Goal: Information Seeking & Learning: Learn about a topic

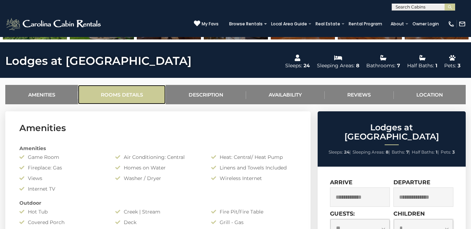
click at [128, 93] on link "Rooms Details" at bounding box center [122, 94] width 88 height 19
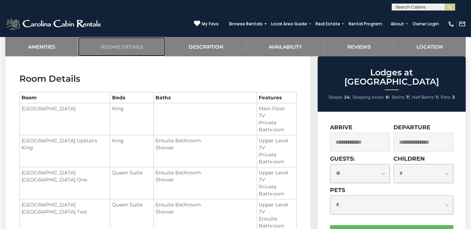
scroll to position [545, 0]
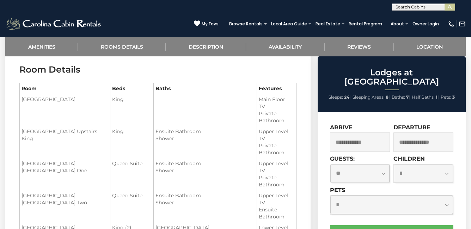
drag, startPoint x: 79, startPoint y: 176, endPoint x: 84, endPoint y: 176, distance: 4.2
click at [80, 176] on td "[GEOGRAPHIC_DATA] [GEOGRAPHIC_DATA] One" at bounding box center [65, 174] width 91 height 32
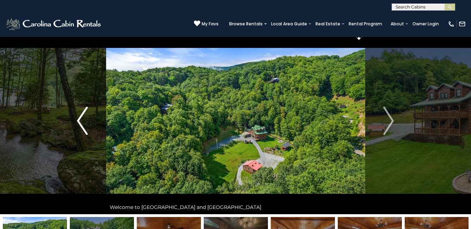
scroll to position [0, 0]
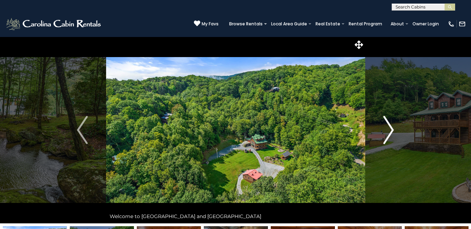
click at [400, 124] on button "Next" at bounding box center [388, 130] width 47 height 187
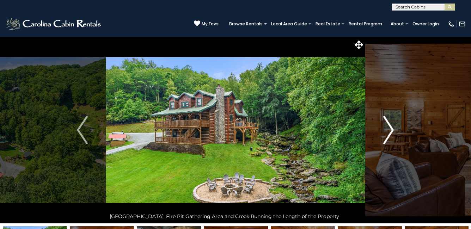
click at [390, 127] on img "Next" at bounding box center [388, 130] width 11 height 28
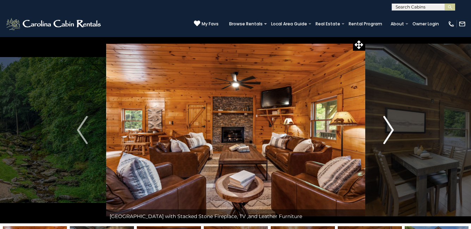
click at [390, 127] on img "Next" at bounding box center [388, 130] width 11 height 28
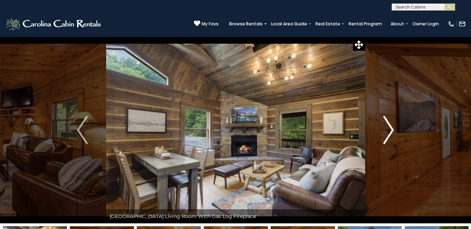
click at [390, 127] on img "Next" at bounding box center [388, 130] width 11 height 28
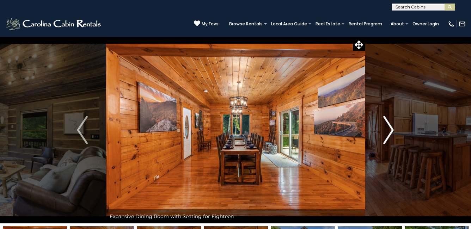
click at [390, 127] on img "Next" at bounding box center [388, 130] width 11 height 28
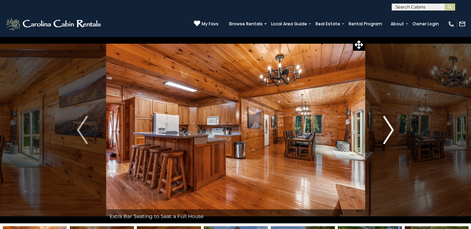
click at [390, 127] on img "Next" at bounding box center [388, 130] width 11 height 28
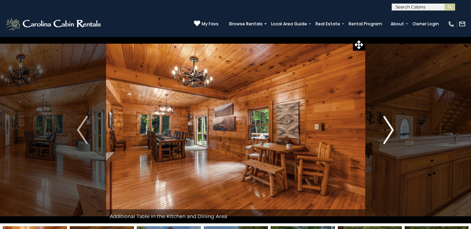
click at [390, 127] on img "Next" at bounding box center [388, 130] width 11 height 28
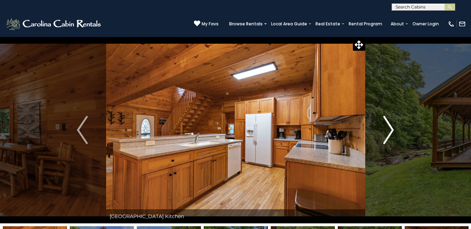
click at [390, 127] on img "Next" at bounding box center [388, 130] width 11 height 28
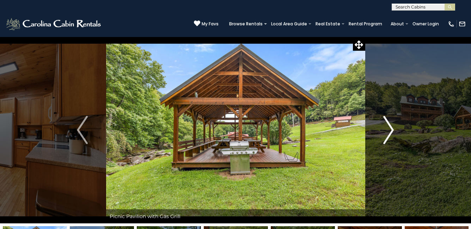
click at [390, 127] on img "Next" at bounding box center [388, 130] width 11 height 28
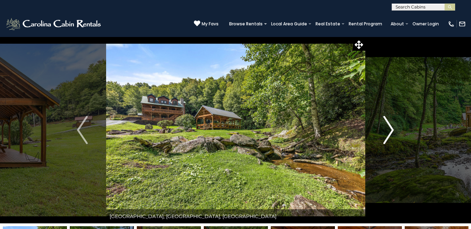
click at [390, 127] on img "Next" at bounding box center [388, 130] width 11 height 28
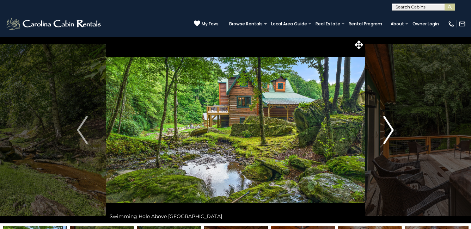
click at [390, 127] on img "Next" at bounding box center [388, 130] width 11 height 28
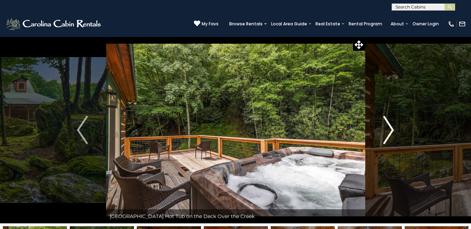
click at [390, 127] on img "Next" at bounding box center [388, 130] width 11 height 28
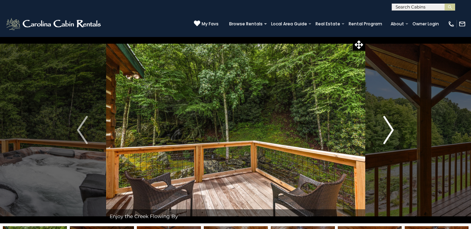
click at [390, 127] on img "Next" at bounding box center [388, 130] width 11 height 28
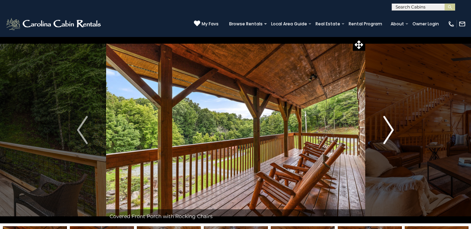
click at [390, 127] on img "Next" at bounding box center [388, 130] width 11 height 28
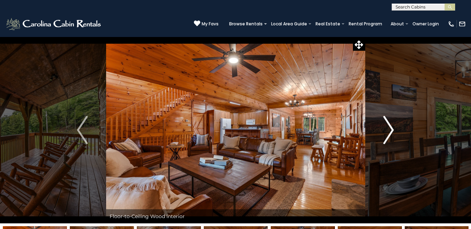
click at [390, 127] on img "Next" at bounding box center [388, 130] width 11 height 28
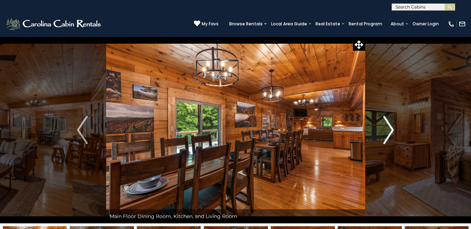
click at [390, 127] on img "Next" at bounding box center [388, 130] width 11 height 28
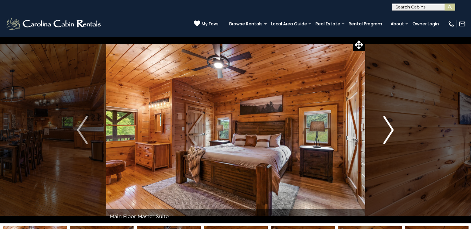
click at [390, 127] on img "Next" at bounding box center [388, 130] width 11 height 28
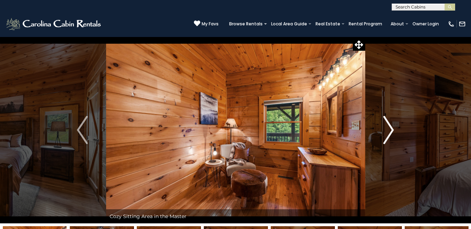
click at [390, 127] on img "Next" at bounding box center [388, 130] width 11 height 28
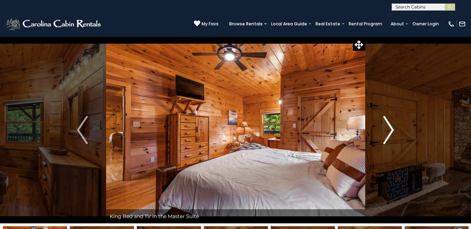
click at [390, 127] on img "Next" at bounding box center [388, 130] width 11 height 28
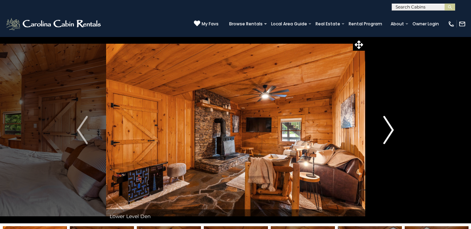
click at [390, 127] on img "Next" at bounding box center [388, 130] width 11 height 28
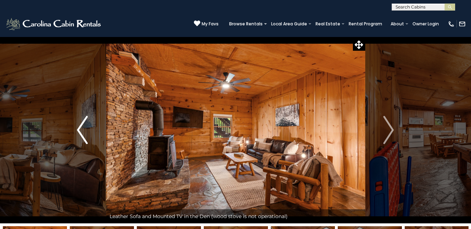
click at [81, 132] on img "Previous" at bounding box center [82, 130] width 11 height 28
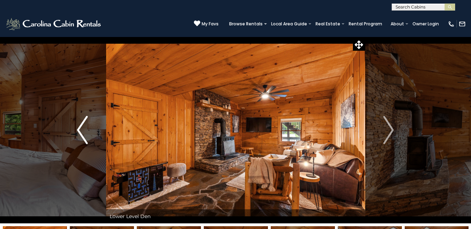
click at [81, 132] on img "Previous" at bounding box center [82, 130] width 11 height 28
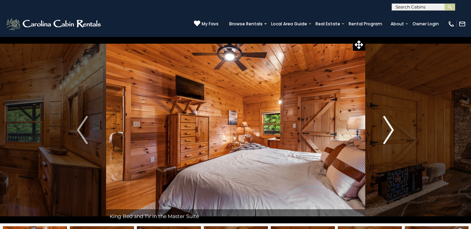
click at [385, 130] on img "Next" at bounding box center [388, 130] width 11 height 28
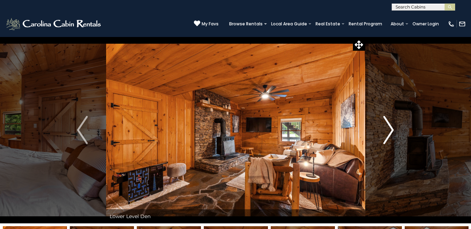
click at [385, 130] on img "Next" at bounding box center [388, 130] width 11 height 28
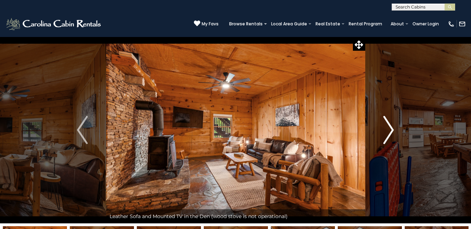
click at [385, 130] on img "Next" at bounding box center [388, 130] width 11 height 28
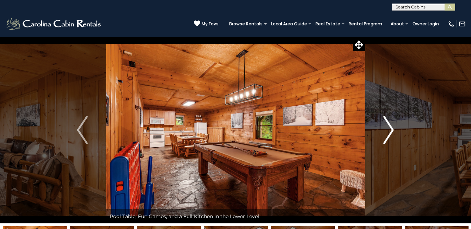
click at [385, 130] on img "Next" at bounding box center [388, 130] width 11 height 28
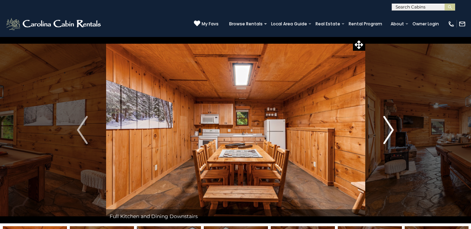
click at [385, 130] on img "Next" at bounding box center [388, 130] width 11 height 28
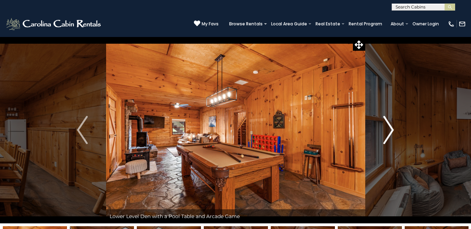
click at [385, 130] on img "Next" at bounding box center [388, 130] width 11 height 28
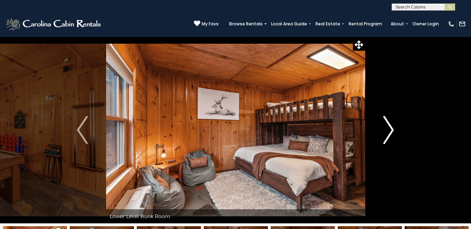
click at [385, 130] on img "Next" at bounding box center [388, 130] width 11 height 28
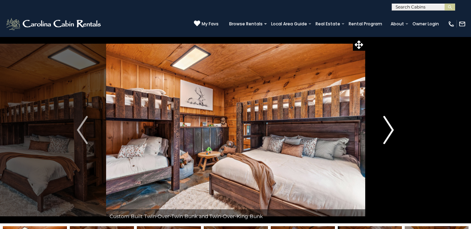
click at [385, 130] on img "Next" at bounding box center [388, 130] width 11 height 28
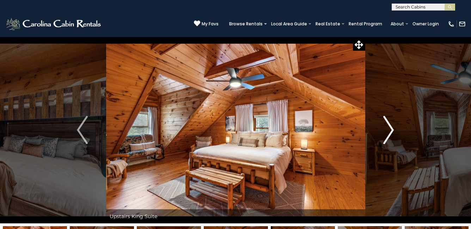
click at [385, 130] on img "Next" at bounding box center [388, 130] width 11 height 28
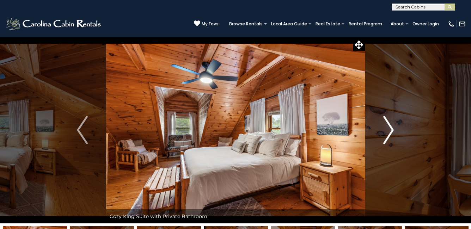
click at [385, 130] on img "Next" at bounding box center [388, 130] width 11 height 28
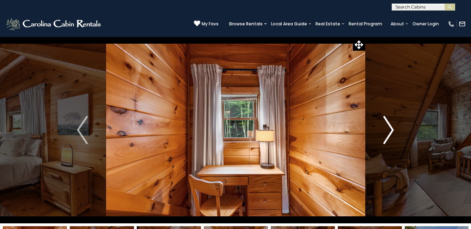
click at [385, 130] on img "Next" at bounding box center [388, 130] width 11 height 28
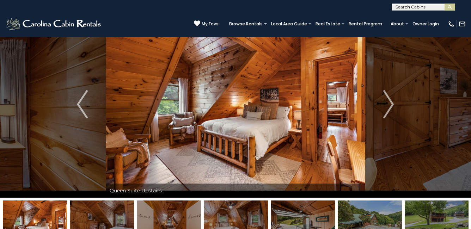
scroll to position [24, 0]
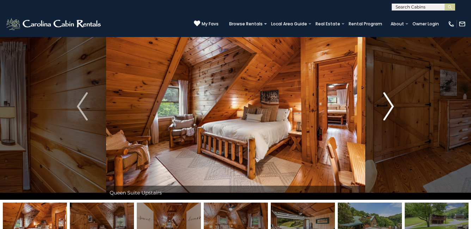
click at [389, 109] on img "Next" at bounding box center [388, 106] width 11 height 28
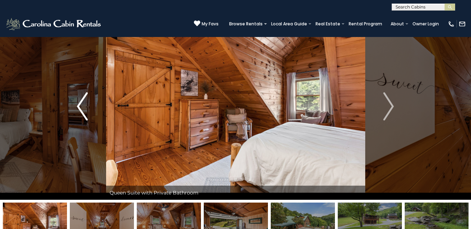
click at [84, 106] on img "Previous" at bounding box center [82, 106] width 11 height 28
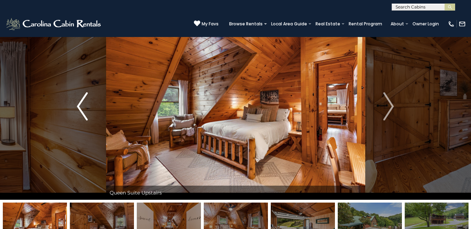
click at [79, 107] on img "Previous" at bounding box center [82, 106] width 11 height 28
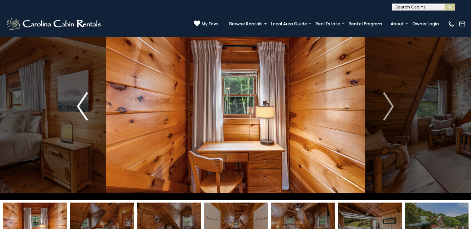
click at [79, 107] on img "Previous" at bounding box center [82, 106] width 11 height 28
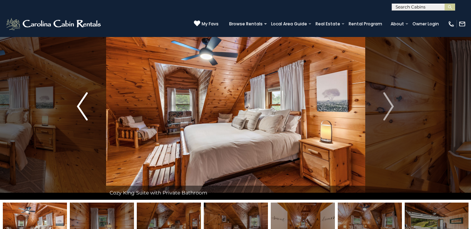
click at [79, 107] on img "Previous" at bounding box center [82, 106] width 11 height 28
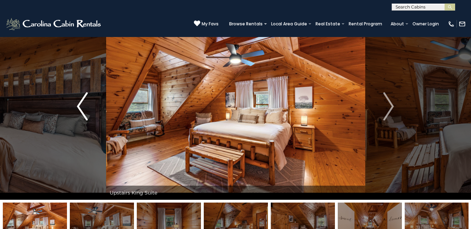
click at [79, 107] on img "Previous" at bounding box center [82, 106] width 11 height 28
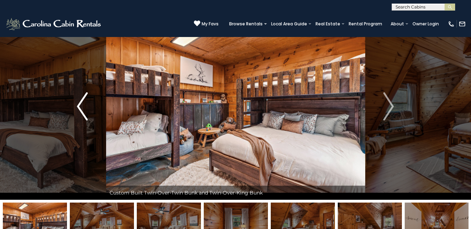
click at [79, 107] on img "Previous" at bounding box center [82, 106] width 11 height 28
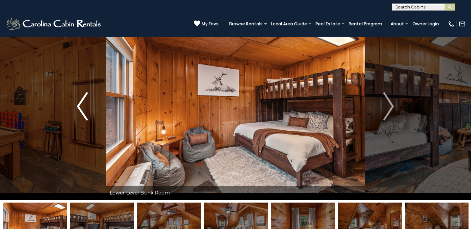
click at [79, 107] on img "Previous" at bounding box center [82, 106] width 11 height 28
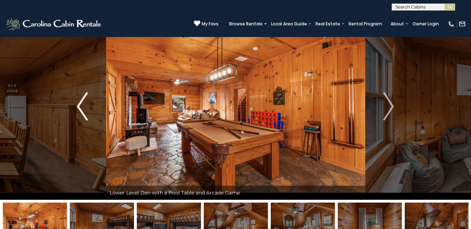
click at [79, 107] on img "Previous" at bounding box center [82, 106] width 11 height 28
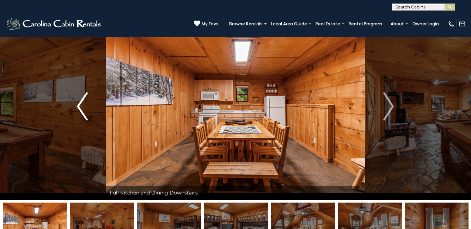
click at [79, 107] on img "Previous" at bounding box center [82, 106] width 11 height 28
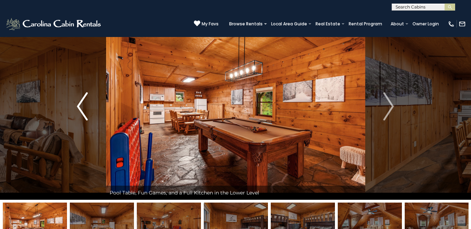
click at [79, 107] on img "Previous" at bounding box center [82, 106] width 11 height 28
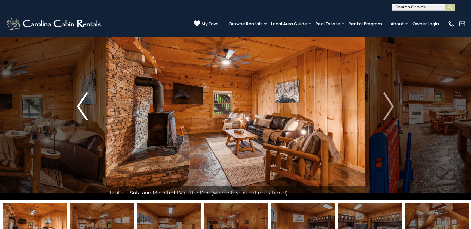
click at [69, 105] on button "Previous" at bounding box center [82, 106] width 47 height 187
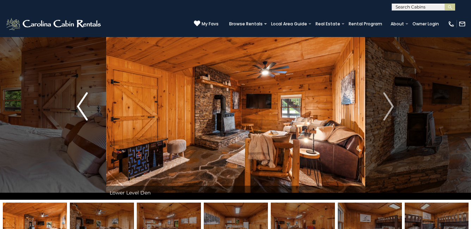
click at [75, 110] on button "Previous" at bounding box center [82, 106] width 47 height 187
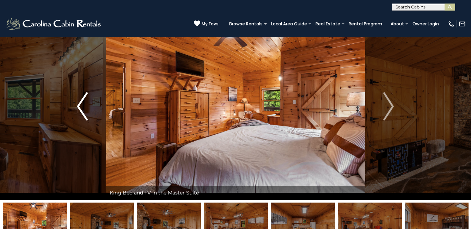
click at [85, 109] on img "Previous" at bounding box center [82, 106] width 11 height 28
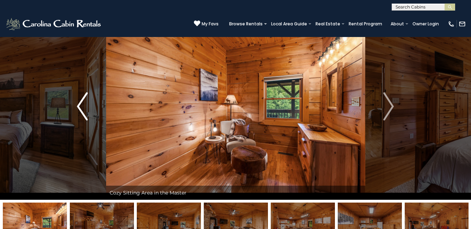
click at [84, 109] on img "Previous" at bounding box center [82, 106] width 11 height 28
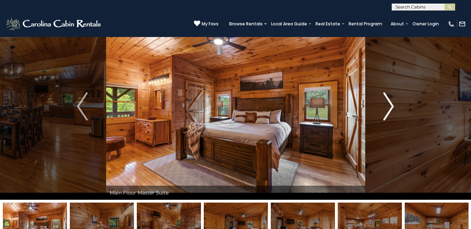
click at [394, 106] on button "Next" at bounding box center [388, 106] width 47 height 187
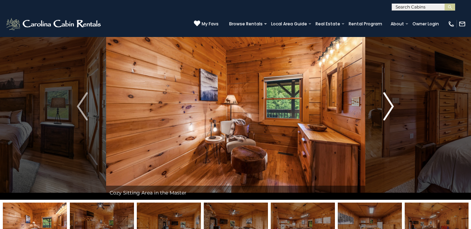
click at [393, 106] on img "Next" at bounding box center [388, 106] width 11 height 28
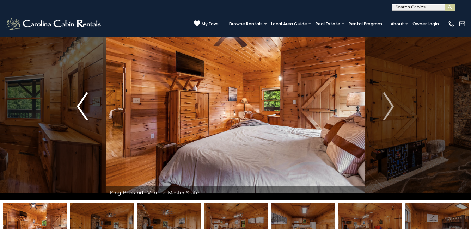
click at [76, 116] on button "Previous" at bounding box center [82, 106] width 47 height 187
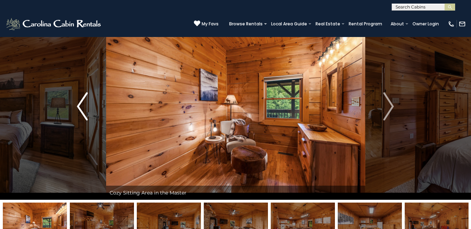
click at [81, 113] on img "Previous" at bounding box center [82, 106] width 11 height 28
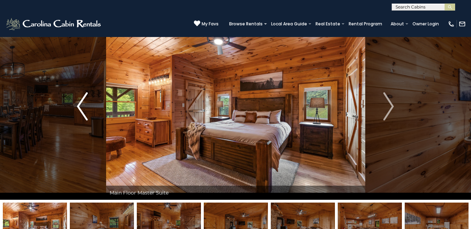
click at [81, 110] on img "Previous" at bounding box center [82, 106] width 11 height 28
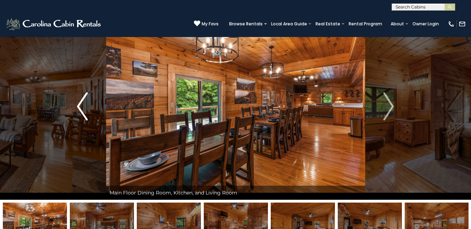
click at [81, 110] on img "Previous" at bounding box center [82, 106] width 11 height 28
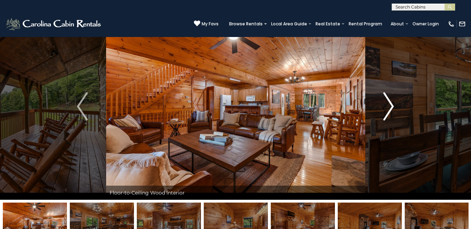
click at [384, 103] on img "Next" at bounding box center [388, 106] width 11 height 28
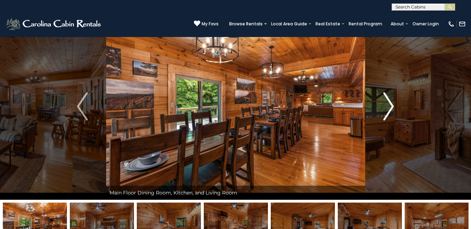
click at [391, 102] on img "Next" at bounding box center [388, 106] width 11 height 28
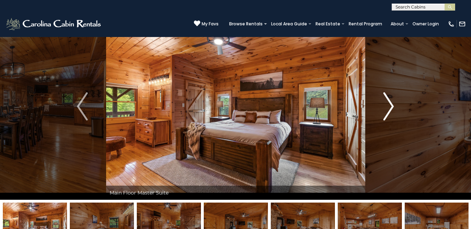
click at [391, 102] on img "Next" at bounding box center [388, 106] width 11 height 28
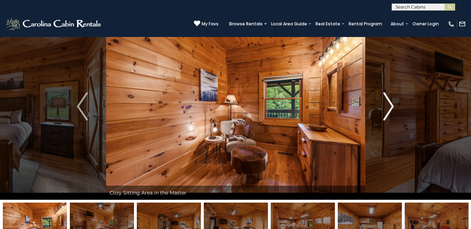
click at [391, 102] on img "Next" at bounding box center [388, 106] width 11 height 28
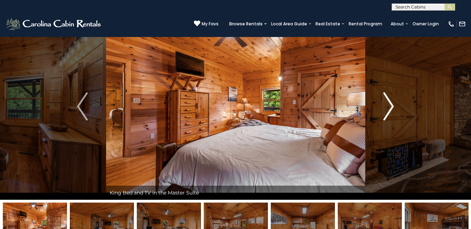
click at [391, 102] on img "Next" at bounding box center [388, 106] width 11 height 28
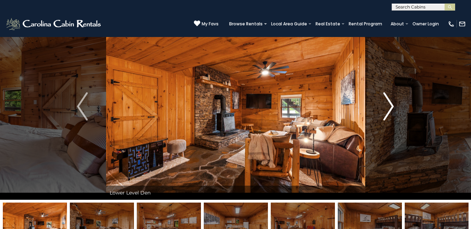
click at [391, 102] on img "Next" at bounding box center [388, 106] width 11 height 28
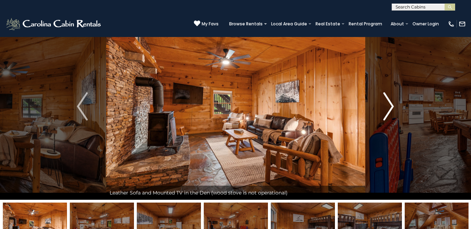
click at [391, 102] on img "Next" at bounding box center [388, 106] width 11 height 28
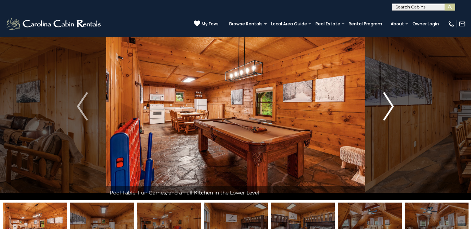
click at [391, 102] on img "Next" at bounding box center [388, 106] width 11 height 28
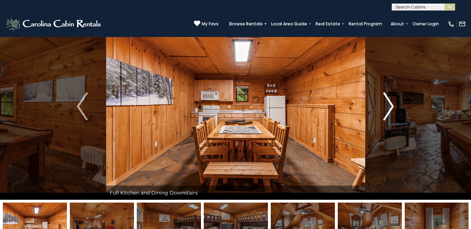
click at [391, 102] on img "Next" at bounding box center [388, 106] width 11 height 28
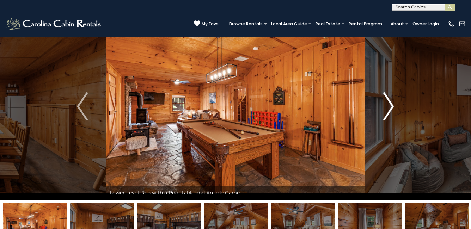
click at [391, 102] on img "Next" at bounding box center [388, 106] width 11 height 28
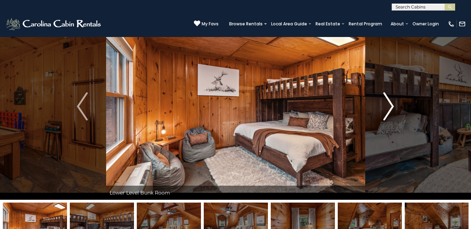
click at [391, 102] on img "Next" at bounding box center [388, 106] width 11 height 28
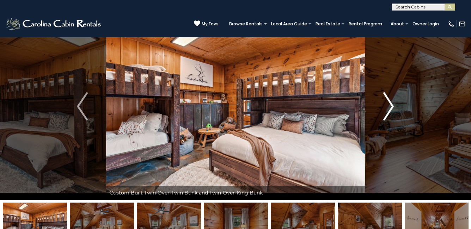
click at [391, 102] on img "Next" at bounding box center [388, 106] width 11 height 28
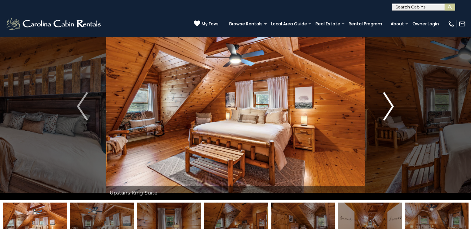
click at [391, 102] on img "Next" at bounding box center [388, 106] width 11 height 28
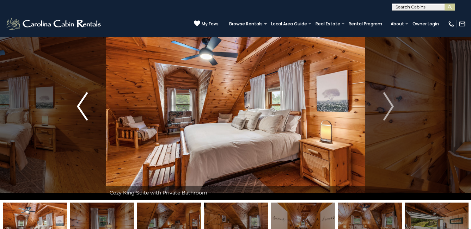
click at [78, 100] on img "Previous" at bounding box center [82, 106] width 11 height 28
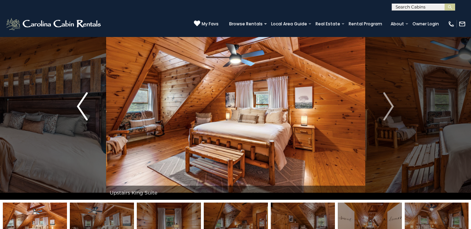
click at [77, 118] on img "Previous" at bounding box center [82, 106] width 11 height 28
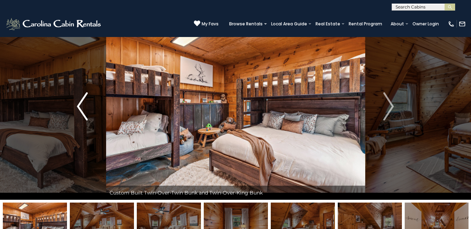
click at [84, 113] on img "Previous" at bounding box center [82, 106] width 11 height 28
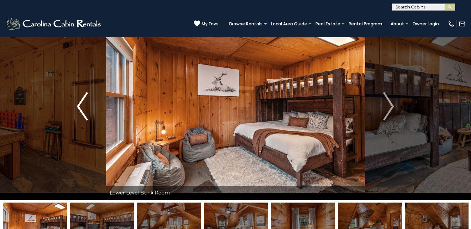
click at [84, 113] on img "Previous" at bounding box center [82, 106] width 11 height 28
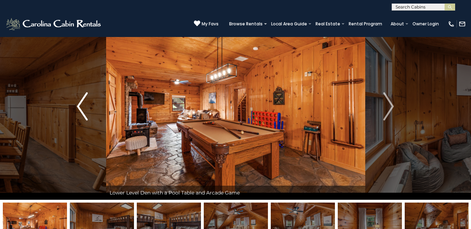
click at [84, 113] on img "Previous" at bounding box center [82, 106] width 11 height 28
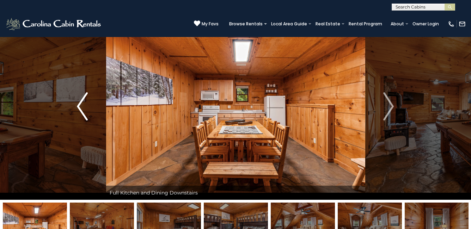
click at [85, 113] on img "Previous" at bounding box center [82, 106] width 11 height 28
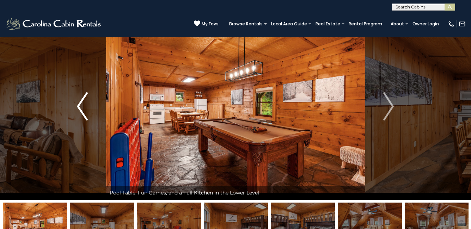
click at [85, 113] on img "Previous" at bounding box center [82, 106] width 11 height 28
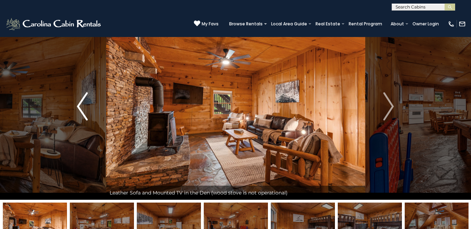
click at [85, 113] on img "Previous" at bounding box center [82, 106] width 11 height 28
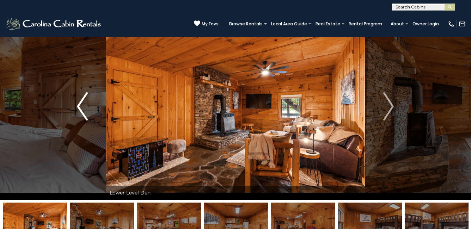
click at [84, 112] on img "Previous" at bounding box center [82, 106] width 11 height 28
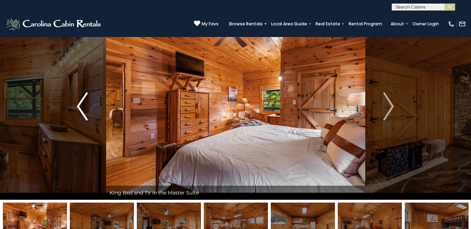
click at [84, 112] on img "Previous" at bounding box center [82, 106] width 11 height 28
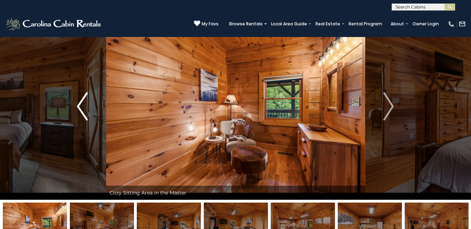
click at [82, 114] on img "Previous" at bounding box center [82, 106] width 11 height 28
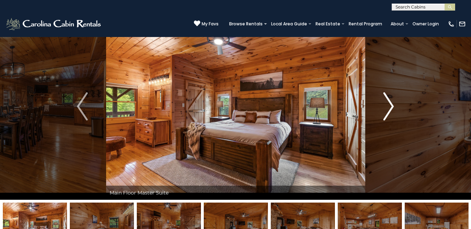
click at [386, 103] on img "Next" at bounding box center [388, 106] width 11 height 28
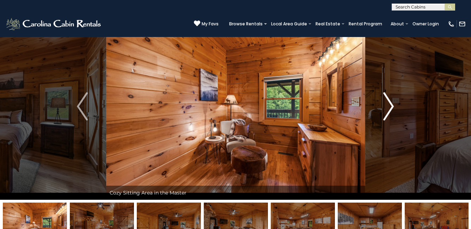
click at [387, 103] on img "Next" at bounding box center [388, 106] width 11 height 28
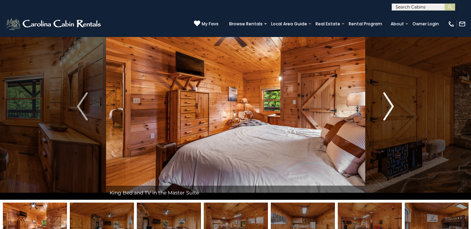
click at [387, 103] on img "Next" at bounding box center [388, 106] width 11 height 28
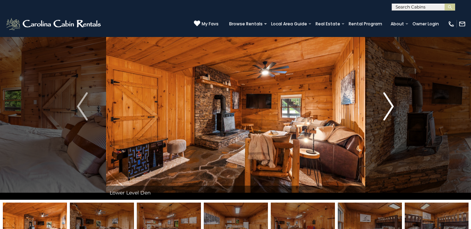
click at [387, 103] on img "Next" at bounding box center [388, 106] width 11 height 28
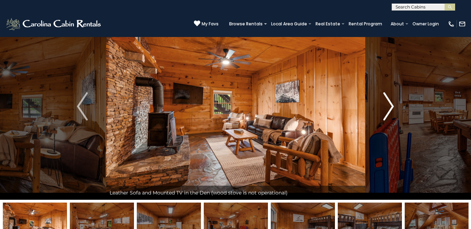
click at [387, 103] on img "Next" at bounding box center [388, 106] width 11 height 28
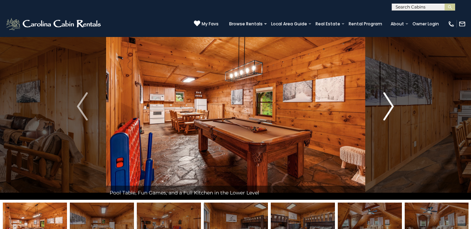
click at [387, 103] on img "Next" at bounding box center [388, 106] width 11 height 28
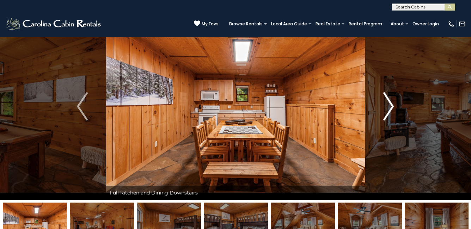
click at [387, 103] on img "Next" at bounding box center [388, 106] width 11 height 28
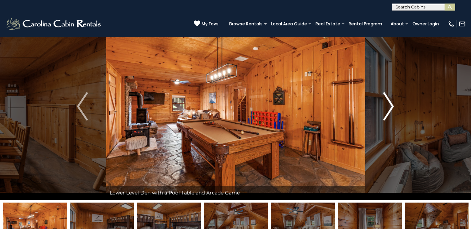
click at [387, 103] on img "Next" at bounding box center [388, 106] width 11 height 28
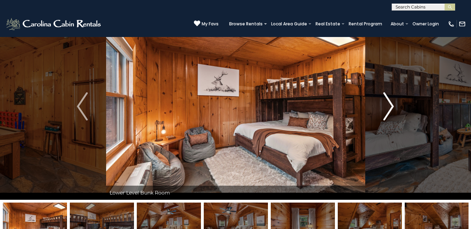
click at [387, 103] on img "Next" at bounding box center [388, 106] width 11 height 28
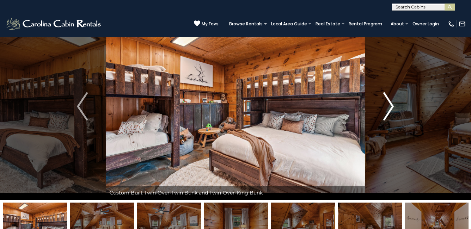
click at [387, 103] on img "Next" at bounding box center [388, 106] width 11 height 28
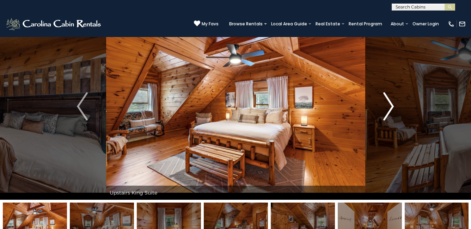
click at [387, 103] on img "Next" at bounding box center [388, 106] width 11 height 28
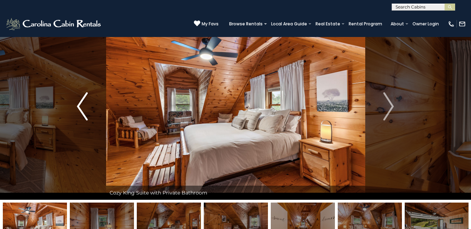
click at [82, 111] on img "Previous" at bounding box center [82, 106] width 11 height 28
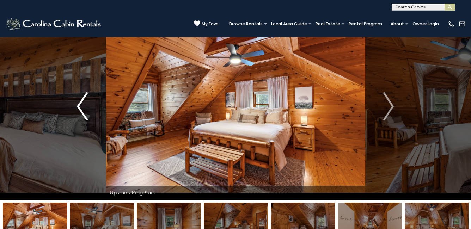
click at [80, 116] on img "Previous" at bounding box center [82, 106] width 11 height 28
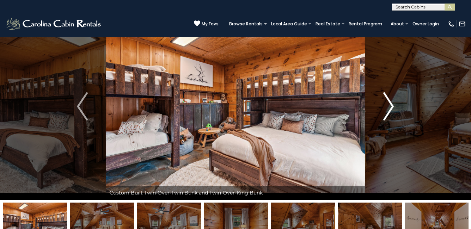
click at [395, 115] on button "Next" at bounding box center [388, 106] width 47 height 187
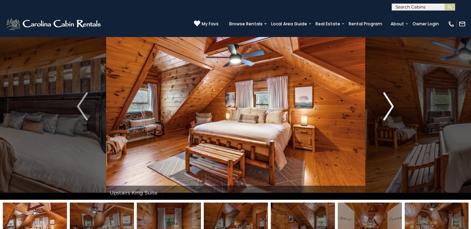
click at [389, 113] on img "Next" at bounding box center [388, 106] width 11 height 28
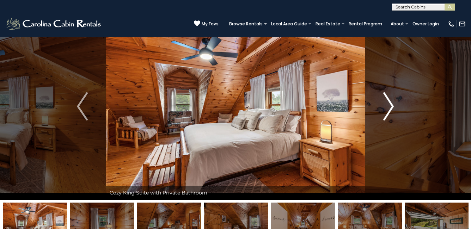
click at [389, 113] on img "Next" at bounding box center [388, 106] width 11 height 28
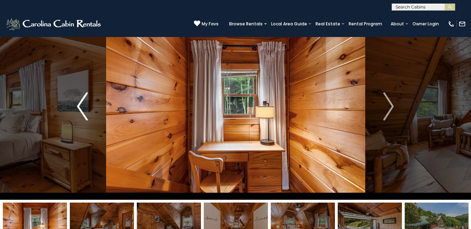
click at [83, 105] on img "Previous" at bounding box center [82, 106] width 11 height 28
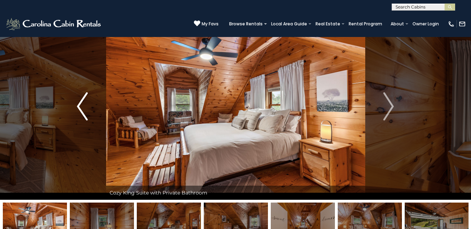
click at [83, 105] on img "Previous" at bounding box center [82, 106] width 11 height 28
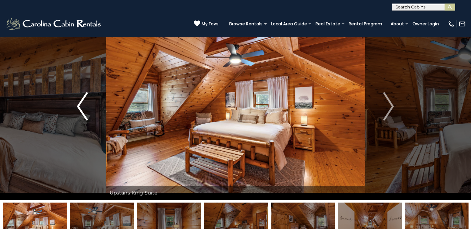
click at [83, 105] on img "Previous" at bounding box center [82, 106] width 11 height 28
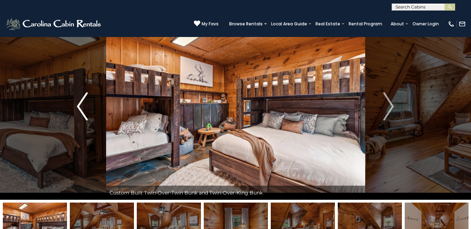
click at [83, 105] on img "Previous" at bounding box center [82, 106] width 11 height 28
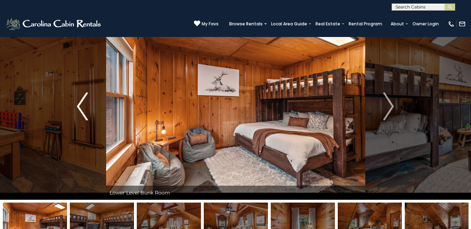
click at [86, 113] on img "Previous" at bounding box center [82, 106] width 11 height 28
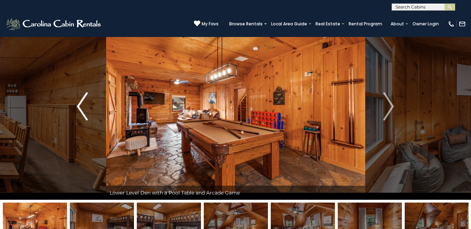
click at [86, 113] on img "Previous" at bounding box center [82, 106] width 11 height 28
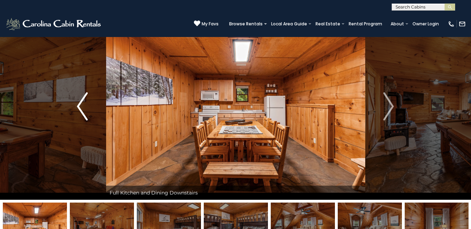
click at [86, 113] on img "Previous" at bounding box center [82, 106] width 11 height 28
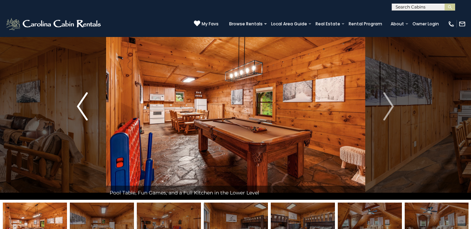
click at [86, 113] on img "Previous" at bounding box center [82, 106] width 11 height 28
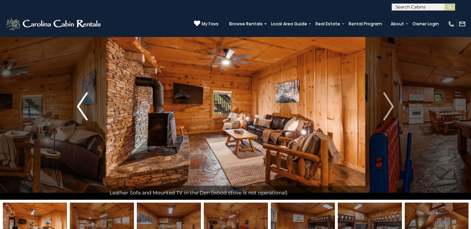
click at [86, 113] on img "Previous" at bounding box center [82, 106] width 11 height 28
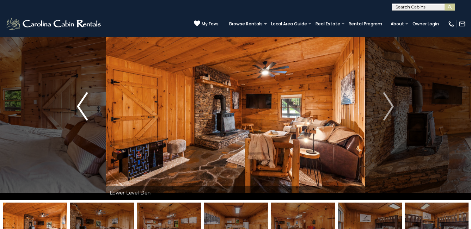
click at [86, 113] on img "Previous" at bounding box center [82, 106] width 11 height 28
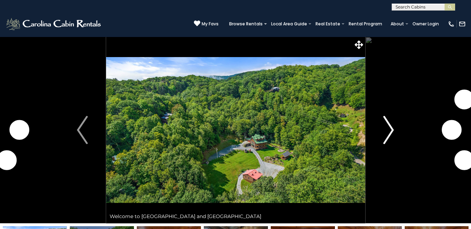
click at [395, 131] on button "Next" at bounding box center [388, 130] width 47 height 187
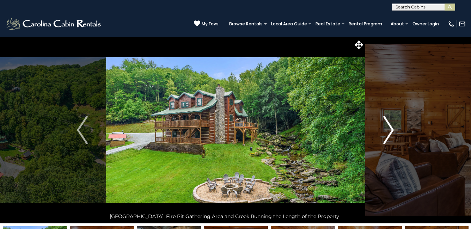
click at [385, 127] on img "Next" at bounding box center [388, 130] width 11 height 28
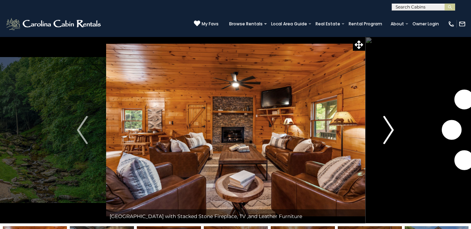
click at [386, 127] on img "Next" at bounding box center [388, 130] width 11 height 28
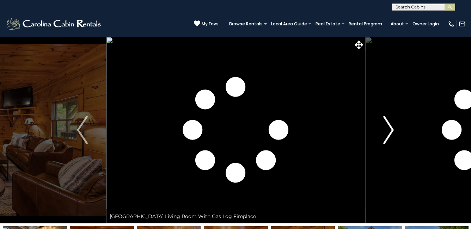
click at [386, 127] on img "Next" at bounding box center [388, 130] width 11 height 28
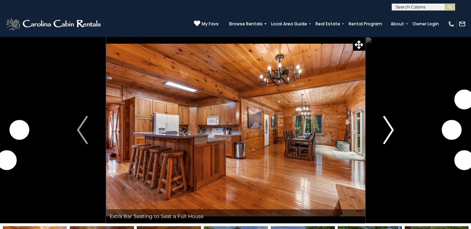
click at [386, 127] on img "Next" at bounding box center [388, 130] width 11 height 28
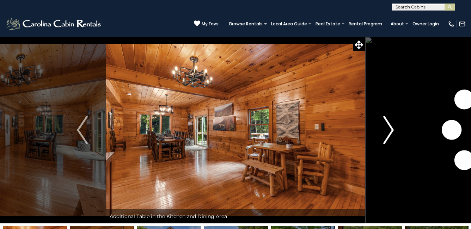
click at [386, 127] on img "Next" at bounding box center [388, 130] width 11 height 28
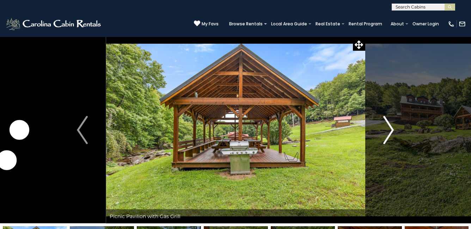
click at [386, 127] on img "Next" at bounding box center [388, 130] width 11 height 28
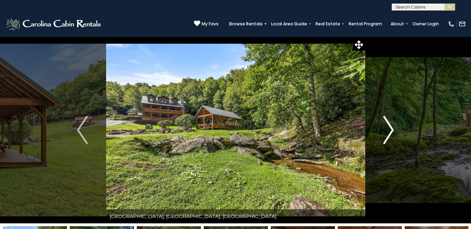
click at [386, 127] on img "Next" at bounding box center [388, 130] width 11 height 28
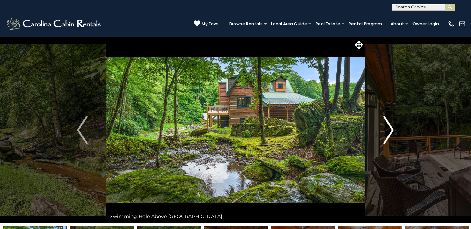
click at [386, 127] on img "Next" at bounding box center [388, 130] width 11 height 28
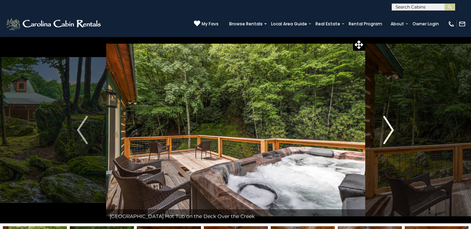
click at [386, 127] on img "Next" at bounding box center [388, 130] width 11 height 28
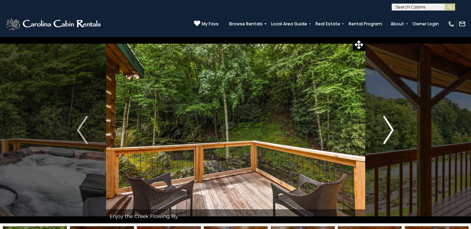
click at [380, 129] on button "Next" at bounding box center [388, 130] width 47 height 187
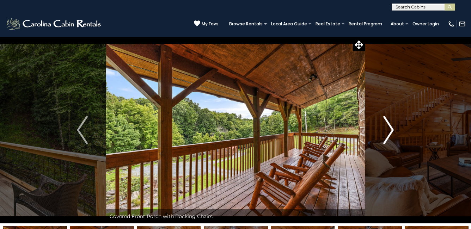
click at [380, 129] on button "Next" at bounding box center [388, 130] width 47 height 187
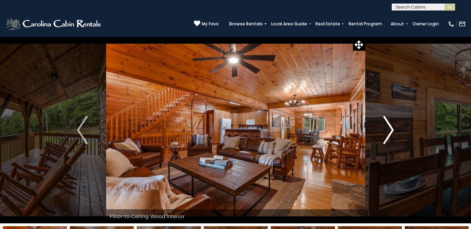
click at [380, 129] on button "Next" at bounding box center [388, 130] width 47 height 187
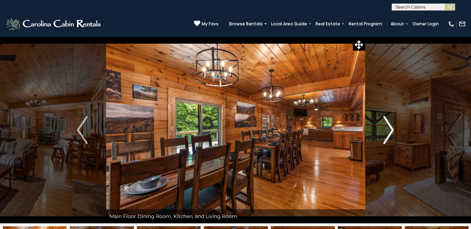
click at [380, 129] on button "Next" at bounding box center [388, 130] width 47 height 187
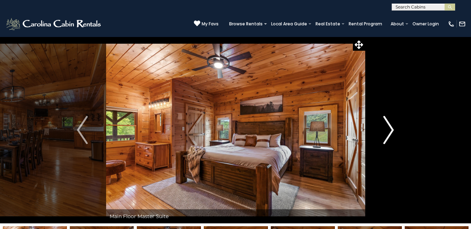
click at [380, 129] on button "Next" at bounding box center [388, 130] width 47 height 187
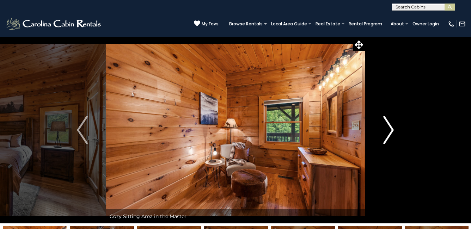
click at [380, 129] on button "Next" at bounding box center [388, 130] width 47 height 187
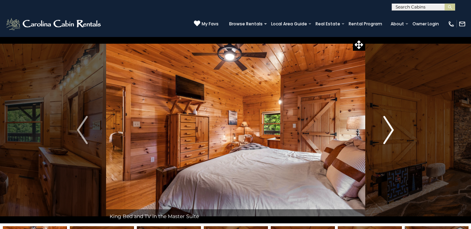
click at [380, 129] on button "Next" at bounding box center [388, 130] width 47 height 187
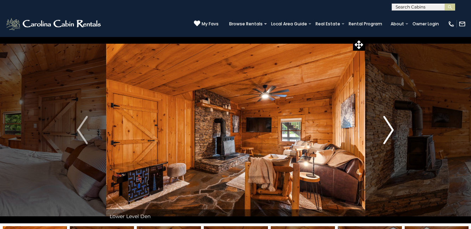
click at [380, 129] on button "Next" at bounding box center [388, 130] width 47 height 187
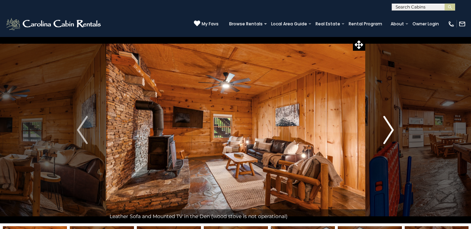
click at [380, 129] on button "Next" at bounding box center [388, 130] width 47 height 187
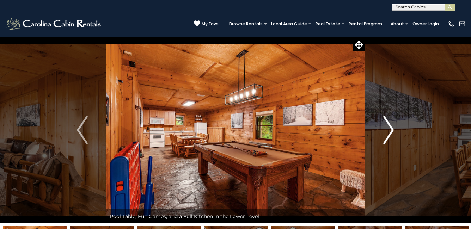
click at [380, 129] on button "Next" at bounding box center [388, 130] width 47 height 187
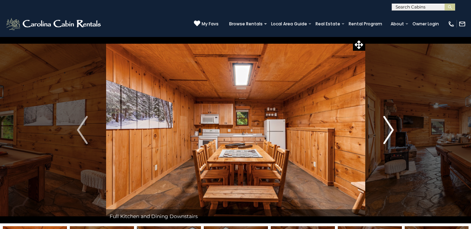
click at [380, 129] on button "Next" at bounding box center [388, 130] width 47 height 187
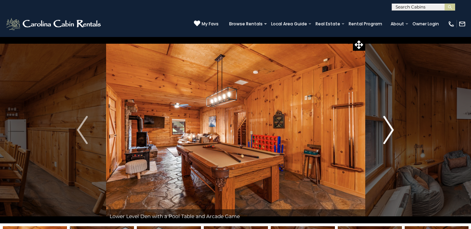
click at [380, 129] on button "Next" at bounding box center [388, 130] width 47 height 187
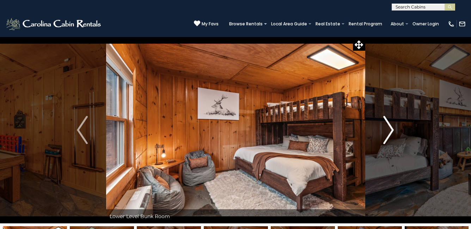
click at [380, 129] on button "Next" at bounding box center [388, 130] width 47 height 187
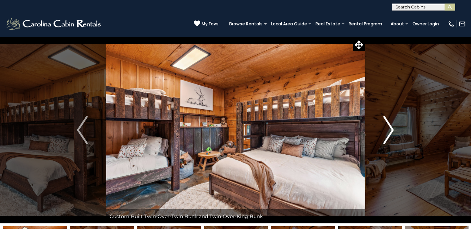
click at [380, 129] on button "Next" at bounding box center [388, 130] width 47 height 187
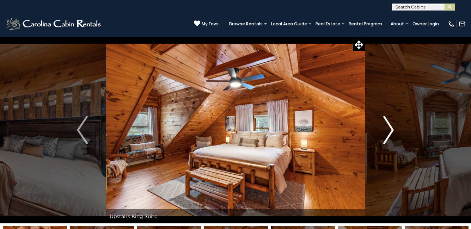
click at [380, 129] on button "Next" at bounding box center [388, 130] width 47 height 187
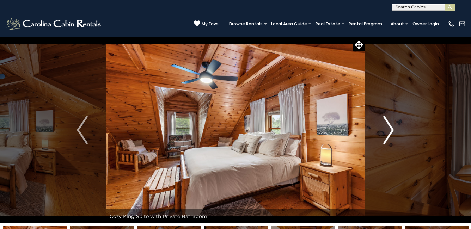
click at [380, 129] on button "Next" at bounding box center [388, 130] width 47 height 187
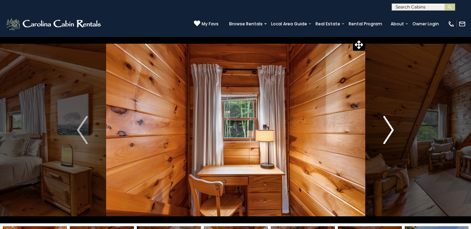
click at [380, 129] on button "Next" at bounding box center [388, 130] width 47 height 187
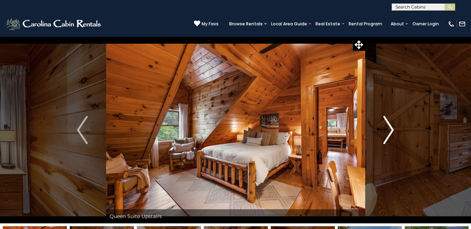
click at [380, 129] on button "Next" at bounding box center [388, 130] width 47 height 187
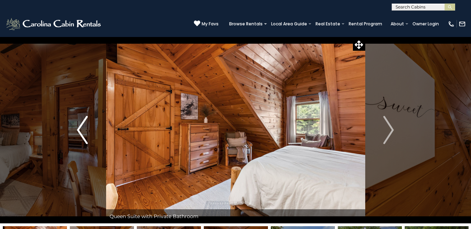
click at [89, 131] on button "Previous" at bounding box center [82, 130] width 47 height 187
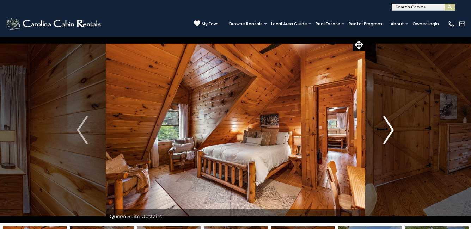
click at [388, 129] on img "Next" at bounding box center [388, 130] width 11 height 28
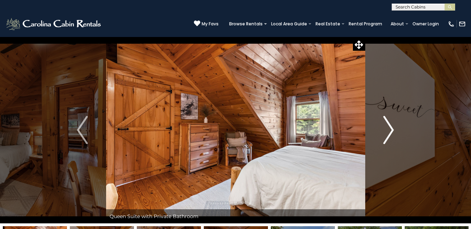
click at [388, 129] on img "Next" at bounding box center [388, 130] width 11 height 28
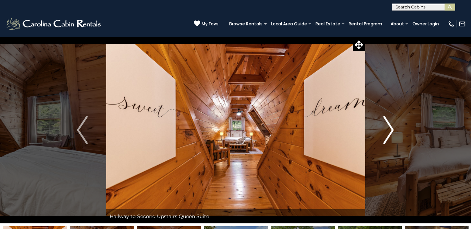
click at [388, 129] on img "Next" at bounding box center [388, 130] width 11 height 28
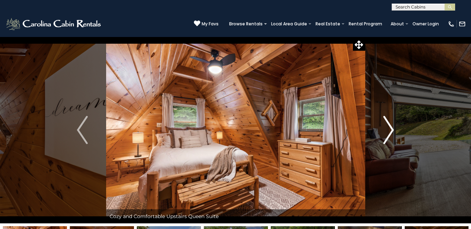
click at [388, 129] on img "Next" at bounding box center [388, 130] width 11 height 28
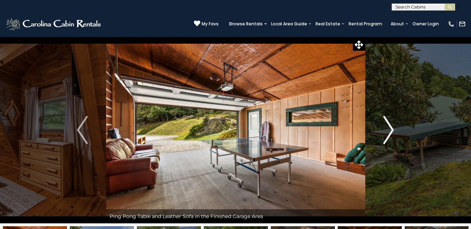
click at [388, 129] on img "Next" at bounding box center [388, 130] width 11 height 28
